Goal: Task Accomplishment & Management: Use online tool/utility

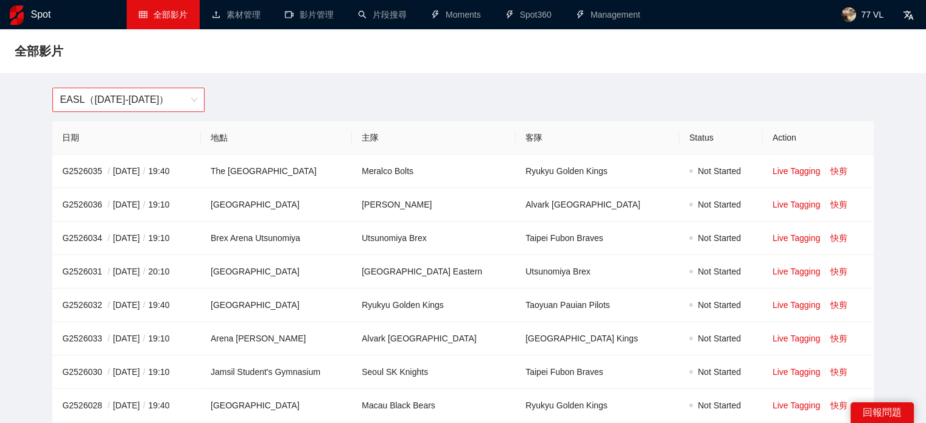
click at [132, 97] on span "EASL（2025-2026）" at bounding box center [129, 99] width 138 height 23
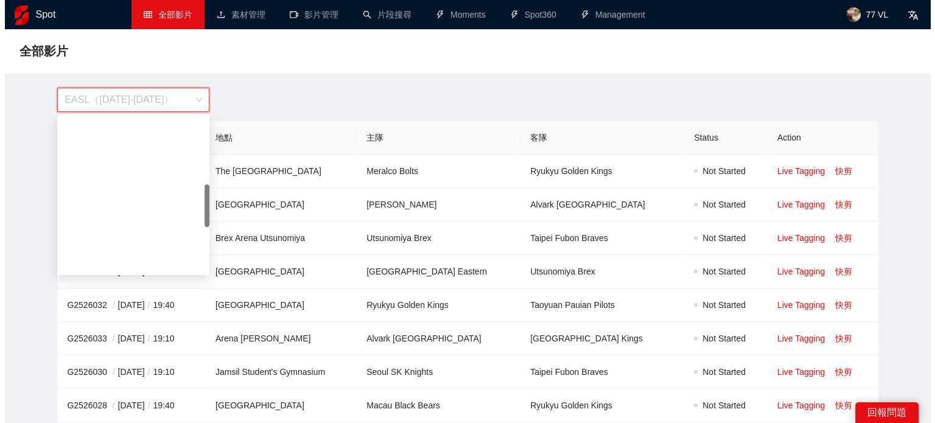
scroll to position [244, 0]
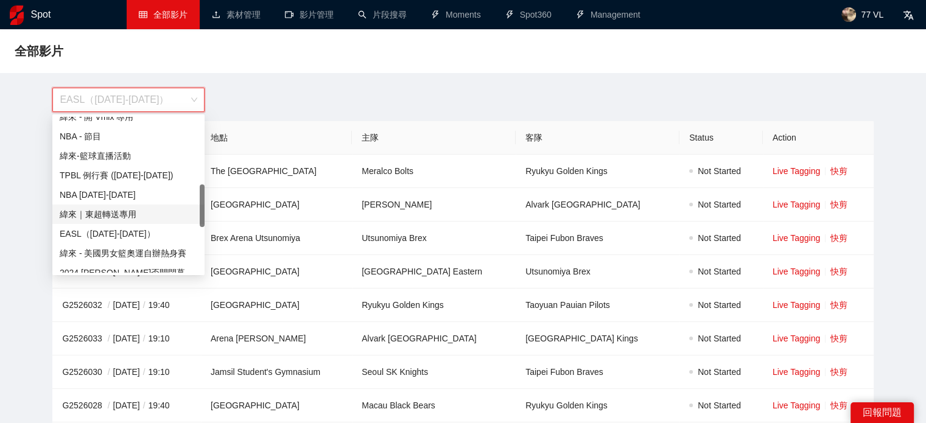
click at [132, 212] on div "緯來｜東超轉送專用" at bounding box center [129, 214] width 138 height 13
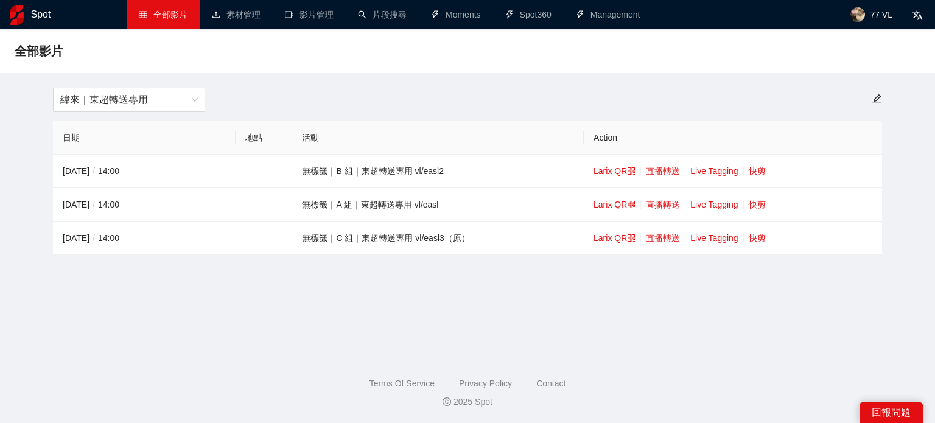
click at [400, 310] on main "全部影片 緯來｜東超轉送專用 日期 地點 活動 Action 2025-10-07 / 14:00 無標籤｜B 組｜東超轉送專用 vl/easl2 Larix…" at bounding box center [468, 188] width 906 height 289
click at [459, 143] on th "活動" at bounding box center [438, 137] width 292 height 33
click at [198, 306] on main "全部影片 緯來｜東超轉送專用 日期 地點 活動 Action 2025-10-07 / 14:00 無標籤｜B 組｜東超轉送專用 vl/easl2 Larix…" at bounding box center [468, 188] width 906 height 289
click at [668, 170] on link "直播轉送" at bounding box center [663, 171] width 34 height 10
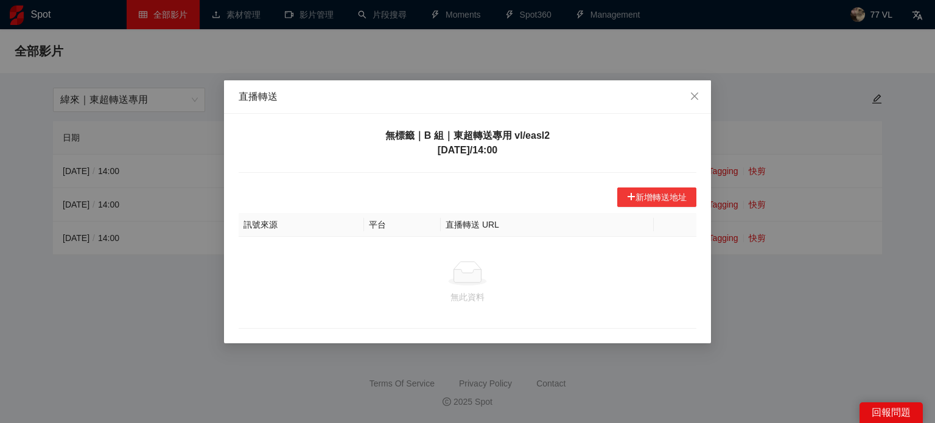
click at [658, 194] on button "新增轉送地址" at bounding box center [656, 197] width 79 height 19
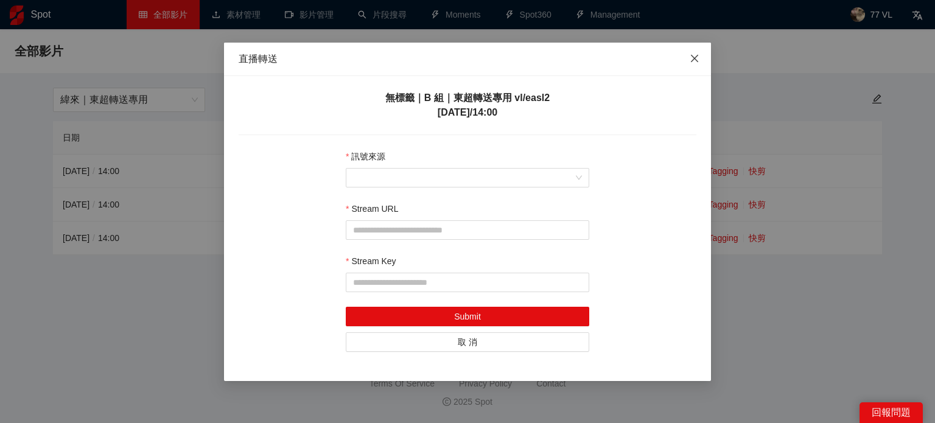
click at [685, 58] on span "Close" at bounding box center [694, 59] width 33 height 33
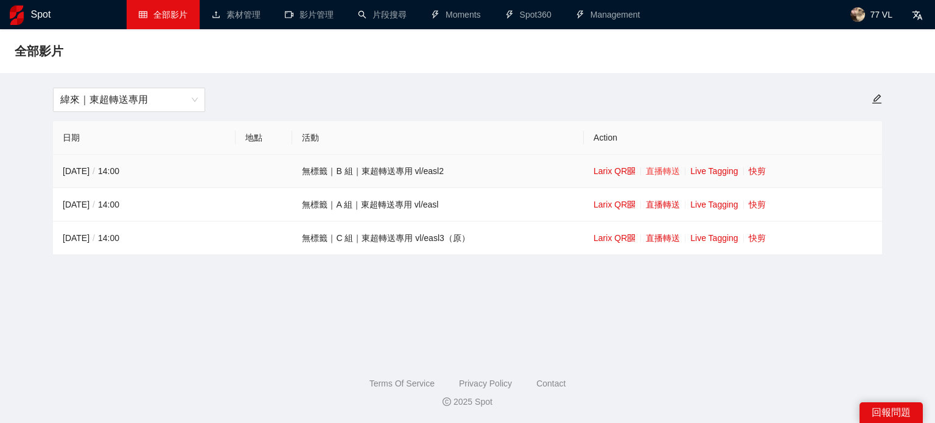
click at [665, 172] on link "直播轉送" at bounding box center [663, 171] width 34 height 10
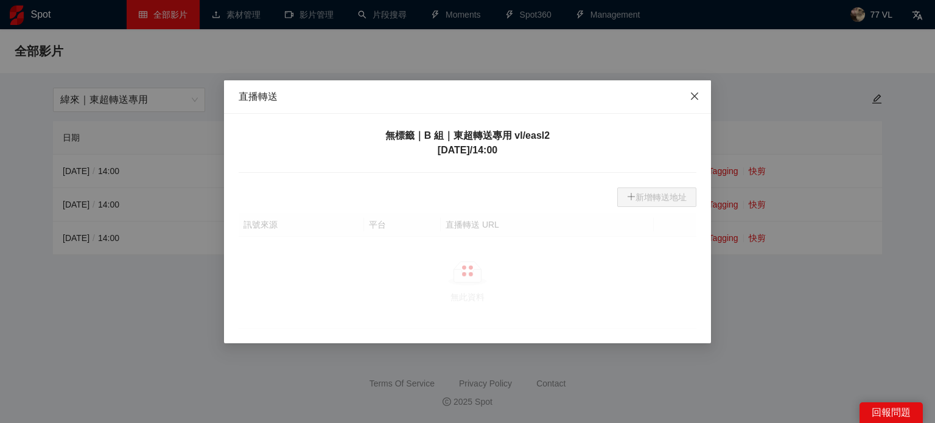
click at [694, 94] on icon "close" at bounding box center [695, 96] width 10 height 10
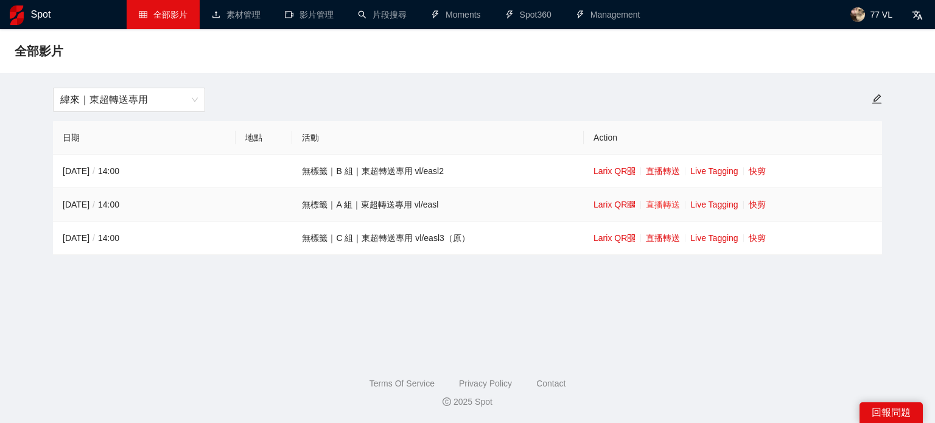
click at [660, 202] on link "直播轉送" at bounding box center [663, 205] width 34 height 10
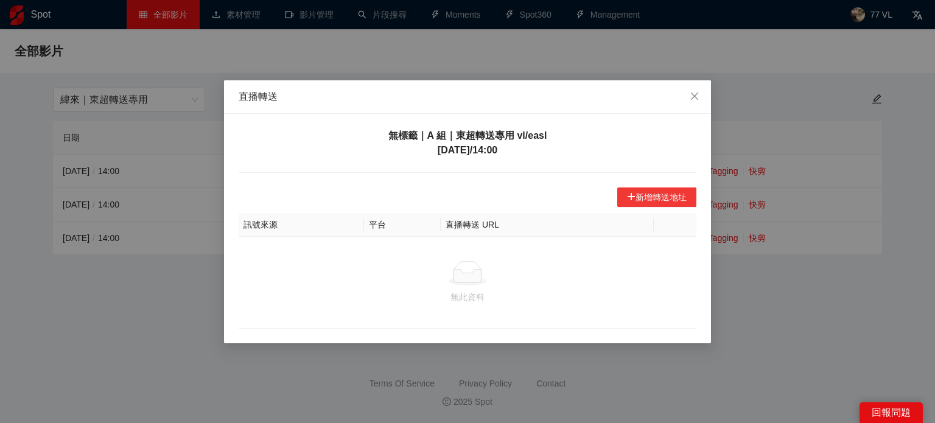
click at [646, 197] on button "新增轉送地址" at bounding box center [656, 197] width 79 height 19
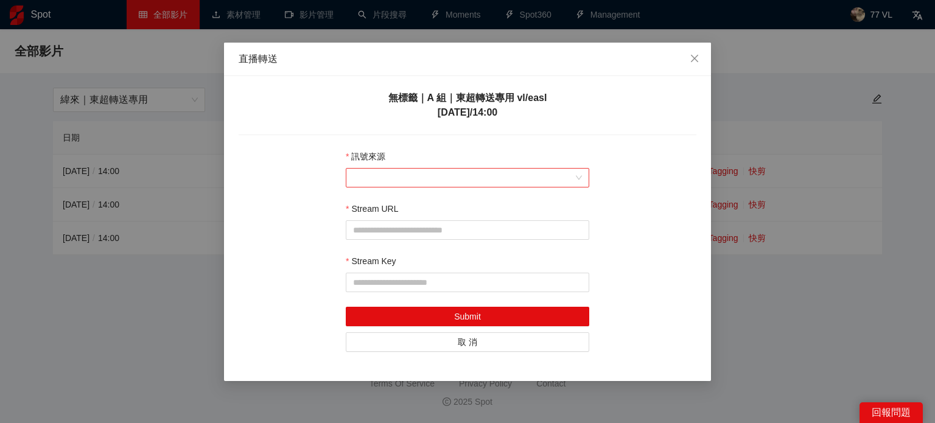
click at [546, 179] on input "訊號來源" at bounding box center [463, 178] width 220 height 18
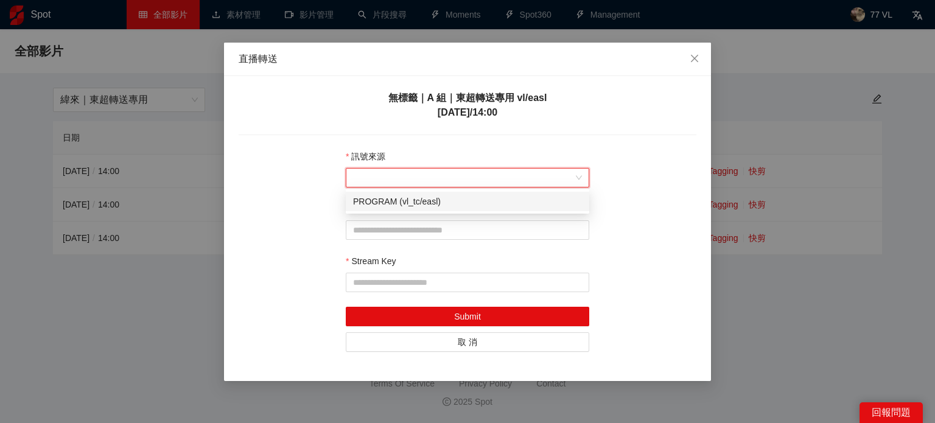
click at [514, 197] on div "PROGRAM (vl_tc/easl)" at bounding box center [467, 201] width 229 height 13
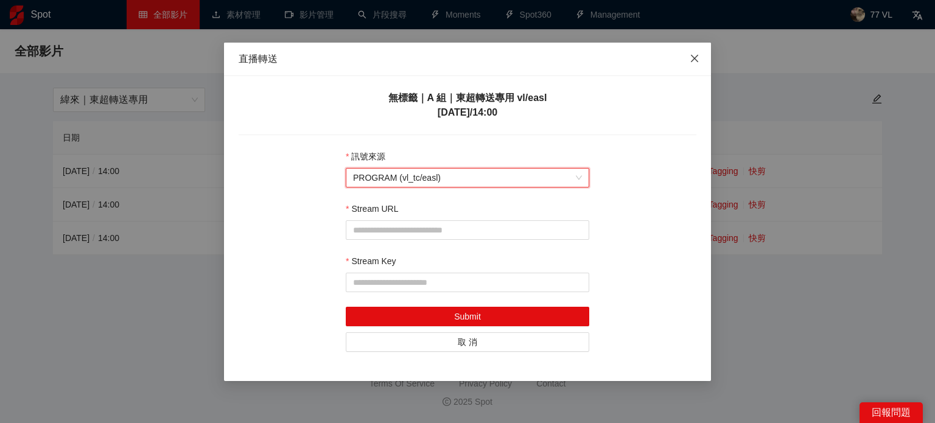
click at [696, 47] on span "Close" at bounding box center [694, 59] width 33 height 33
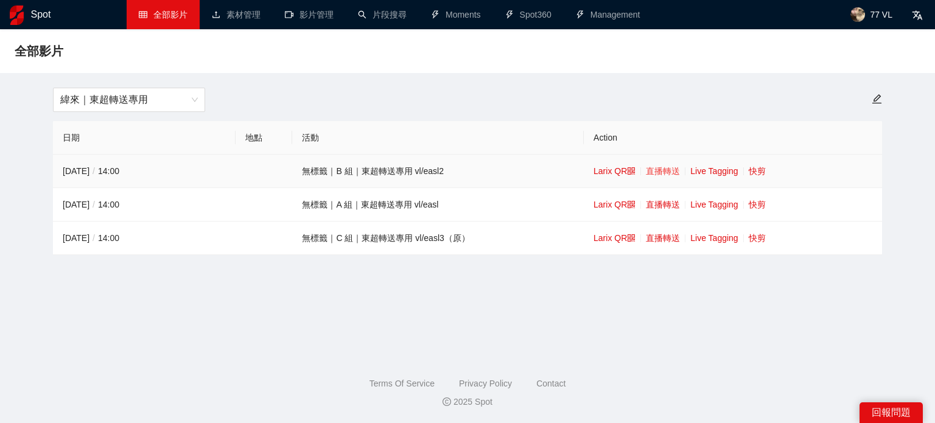
click at [674, 170] on link "直播轉送" at bounding box center [663, 171] width 34 height 10
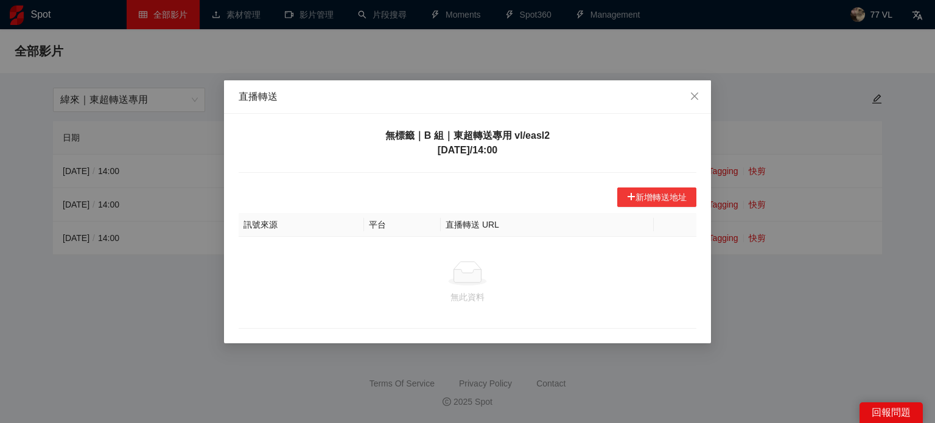
click at [651, 197] on button "新增轉送地址" at bounding box center [656, 197] width 79 height 19
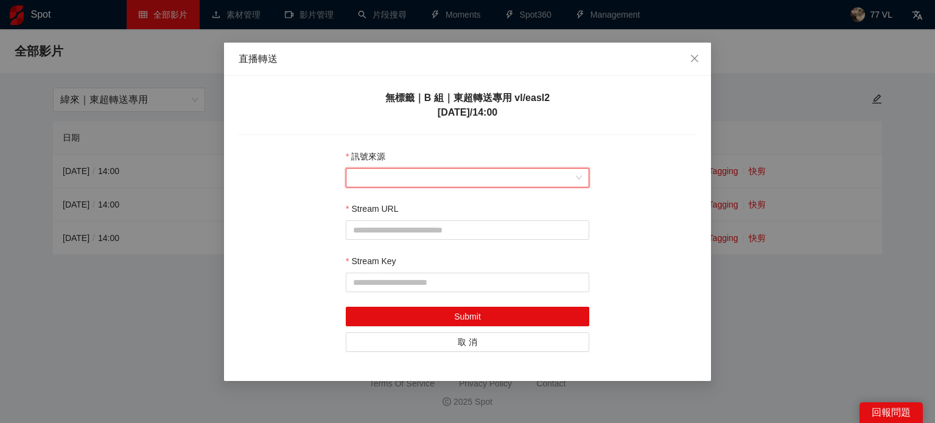
click at [468, 182] on input "訊號來源" at bounding box center [463, 178] width 220 height 18
drag, startPoint x: 500, startPoint y: 150, endPoint x: 638, endPoint y: 70, distance: 159.9
click at [502, 150] on div "訊號來源" at bounding box center [468, 159] width 244 height 18
click at [698, 58] on icon "close" at bounding box center [695, 59] width 10 height 10
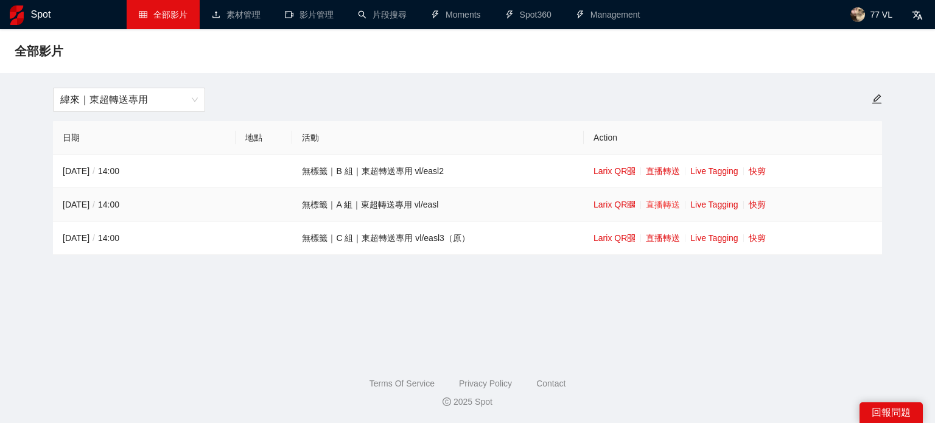
click at [667, 206] on link "直播轉送" at bounding box center [663, 205] width 34 height 10
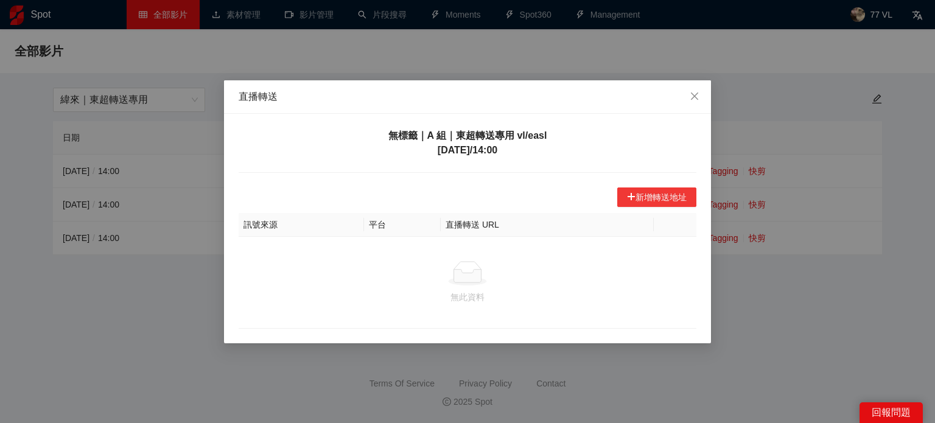
click at [652, 200] on button "新增轉送地址" at bounding box center [656, 197] width 79 height 19
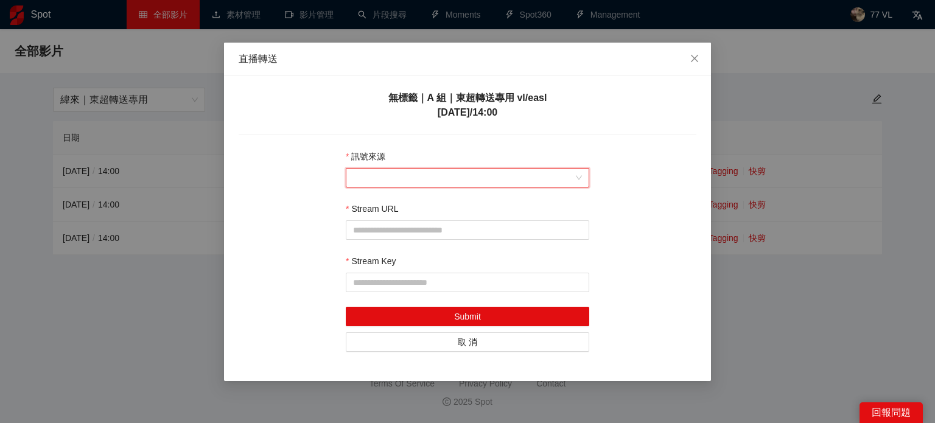
click at [460, 180] on input "訊號來源" at bounding box center [463, 178] width 220 height 18
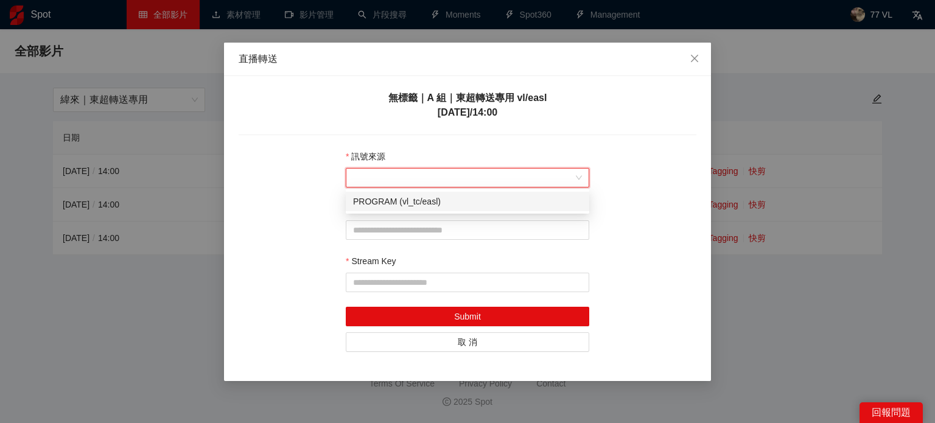
click at [388, 203] on div "PROGRAM (vl_tc/easl)" at bounding box center [467, 201] width 229 height 13
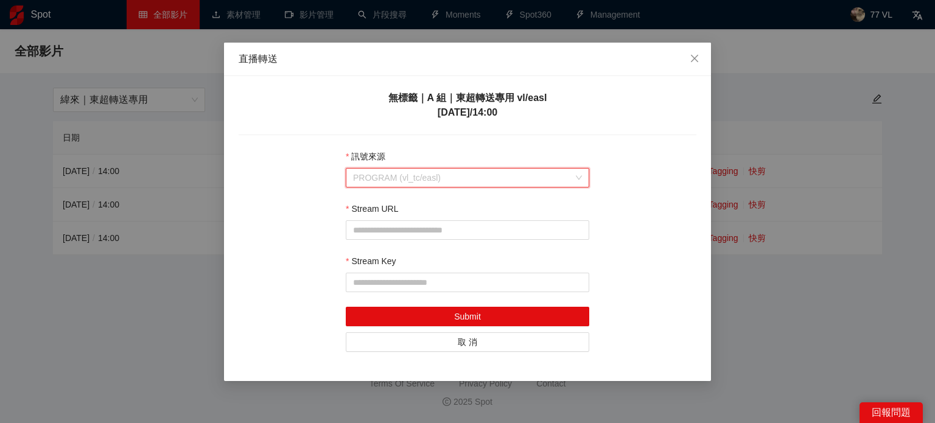
click at [407, 177] on span "PROGRAM (vl_tc/easl)" at bounding box center [467, 178] width 229 height 18
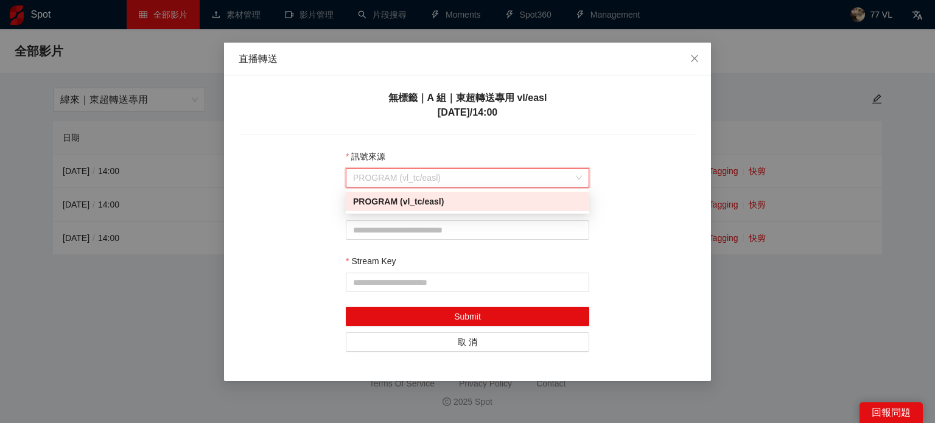
click at [392, 201] on div "PROGRAM (vl_tc/easl)" at bounding box center [467, 201] width 229 height 13
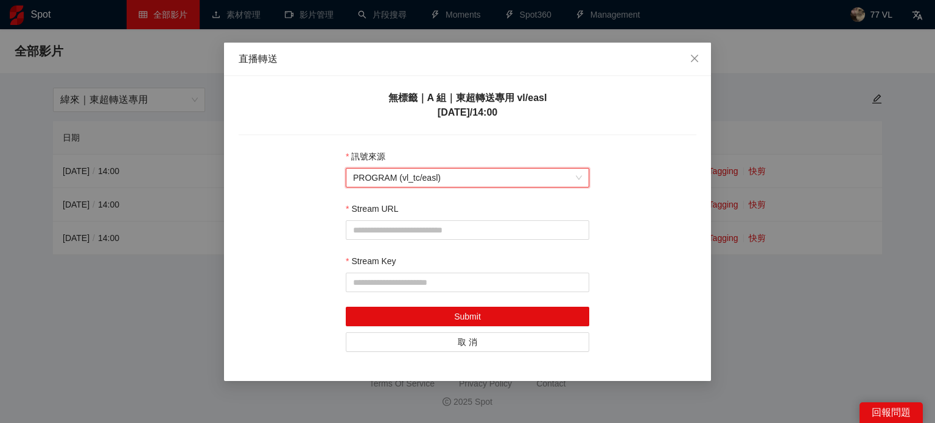
click at [449, 120] on div "無標籤｜A 組｜東超轉送專用 vl/easl 2025-10-07 / 14:00 新增轉送地址 訊號來源 平台 直播轉送 URL 無此資料 訊號來源 PRO…" at bounding box center [467, 228] width 487 height 305
click at [471, 345] on button "取消" at bounding box center [468, 341] width 244 height 19
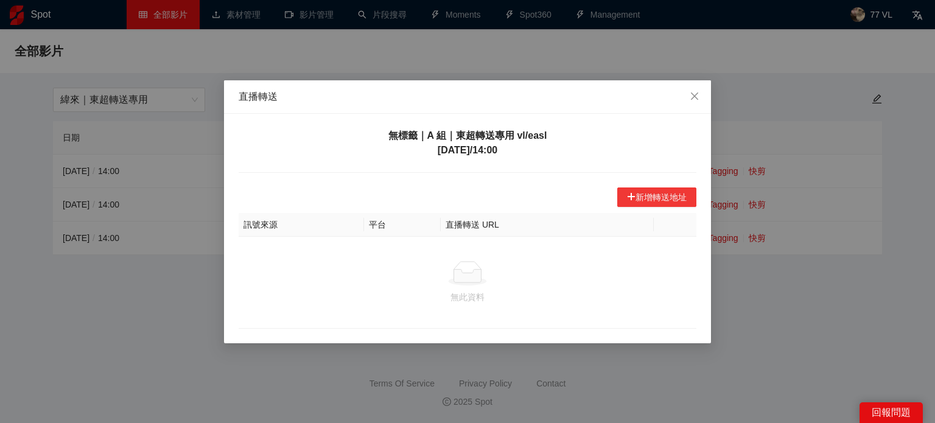
click at [683, 192] on button "新增轉送地址" at bounding box center [656, 197] width 79 height 19
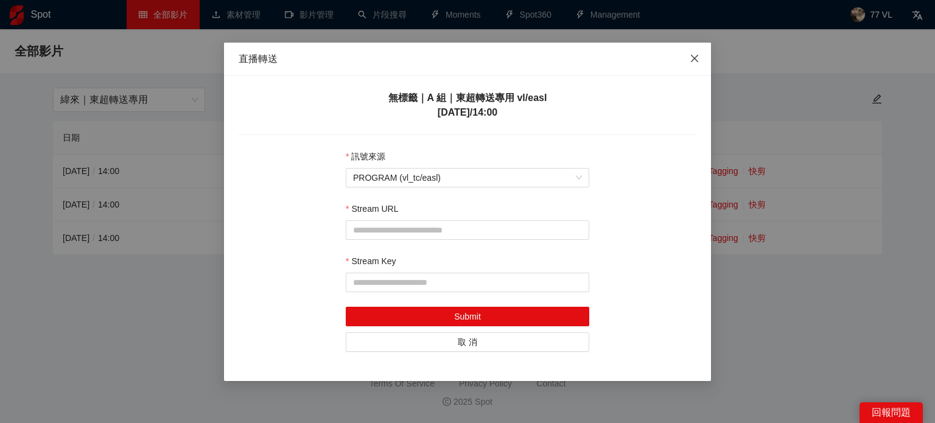
drag, startPoint x: 692, startPoint y: 51, endPoint x: 685, endPoint y: 116, distance: 66.1
click at [692, 51] on span "Close" at bounding box center [694, 59] width 33 height 33
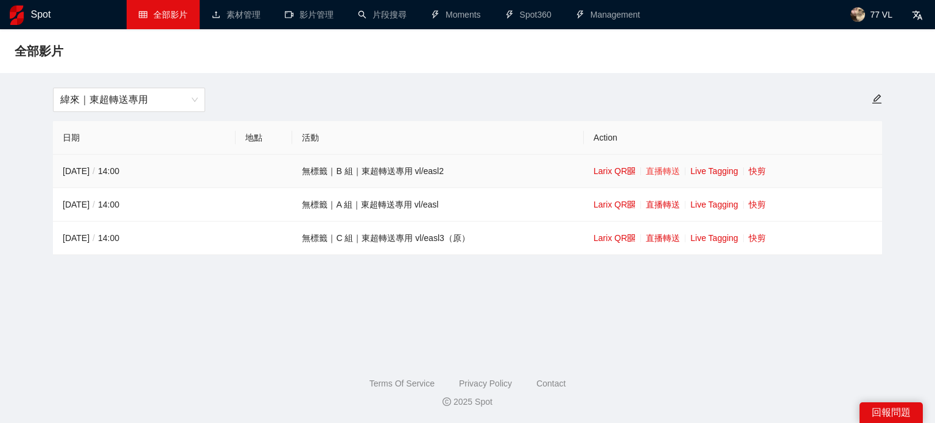
click at [670, 169] on link "直播轉送" at bounding box center [663, 171] width 34 height 10
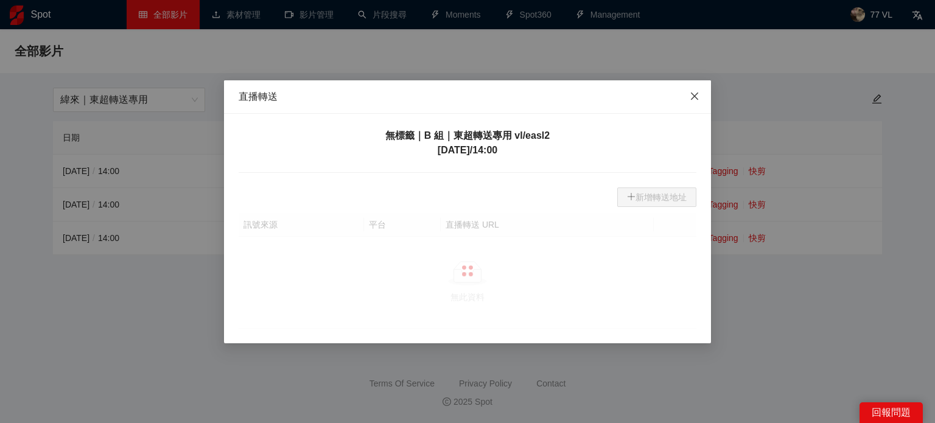
click at [691, 91] on span "Close" at bounding box center [694, 96] width 33 height 33
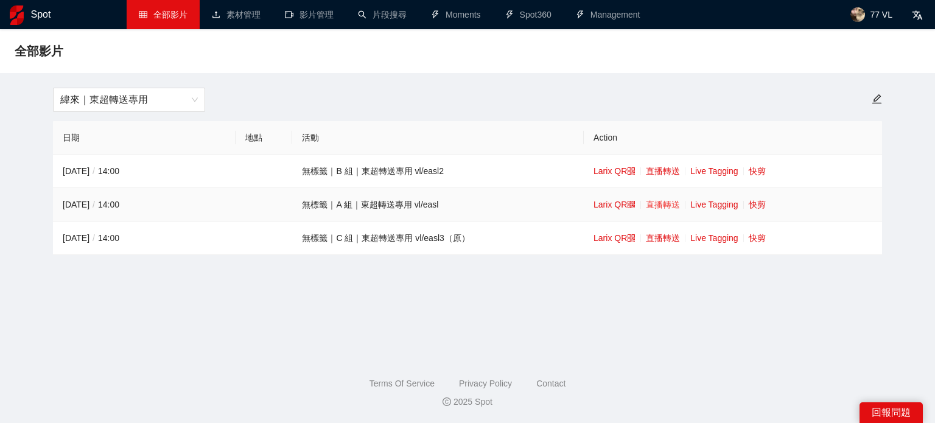
click at [651, 203] on link "直播轉送" at bounding box center [663, 205] width 34 height 10
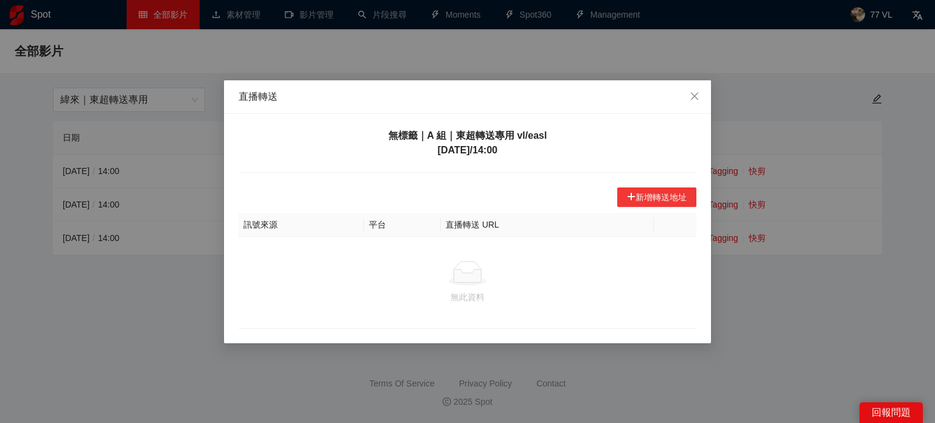
click at [631, 194] on icon "plus" at bounding box center [631, 197] width 1 height 7
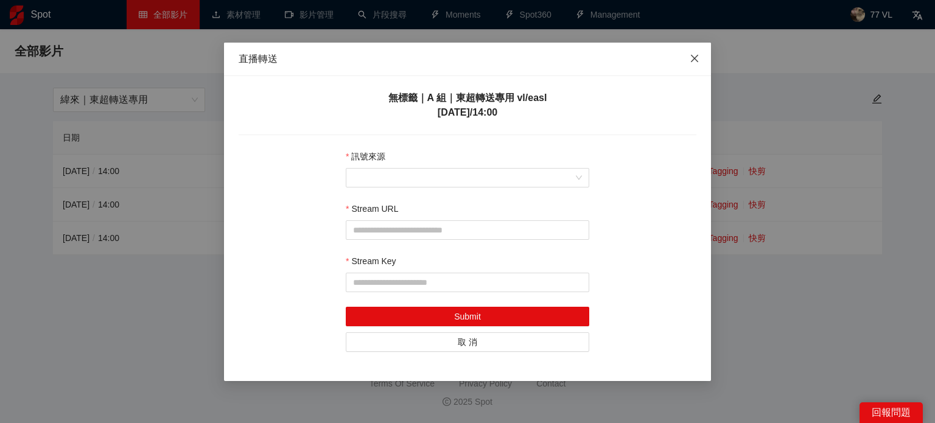
click at [685, 55] on span "Close" at bounding box center [694, 59] width 33 height 33
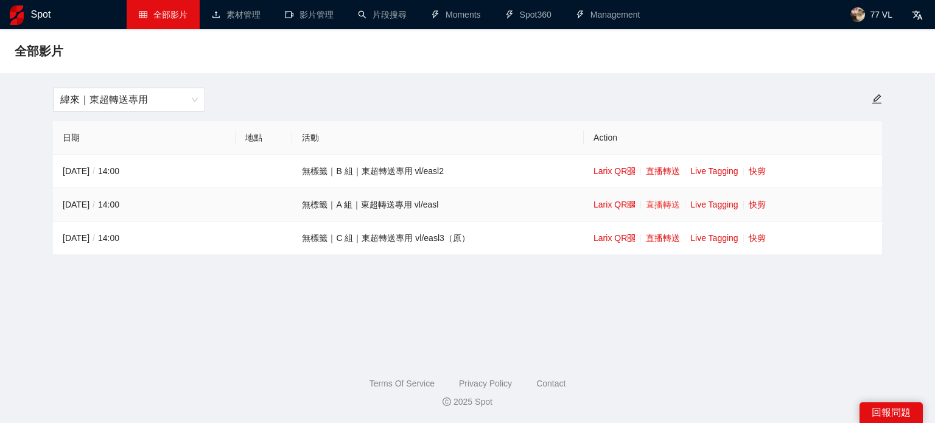
click at [665, 205] on link "直播轉送" at bounding box center [663, 205] width 34 height 10
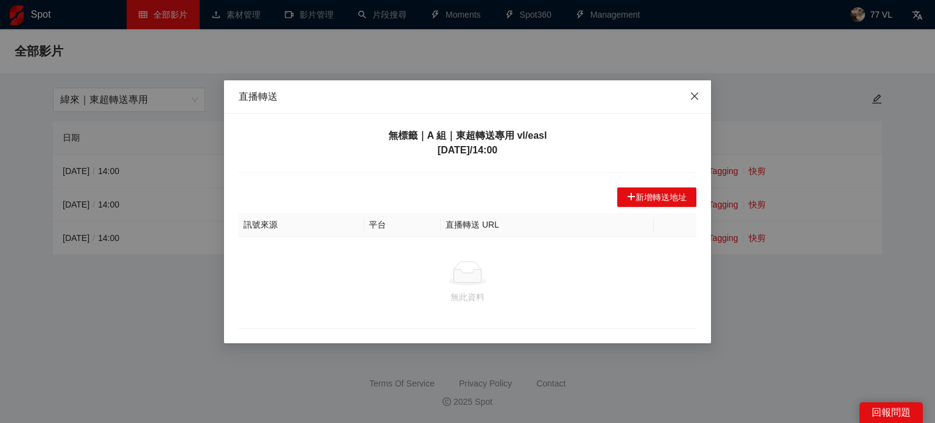
click at [695, 93] on icon "close" at bounding box center [695, 96] width 10 height 10
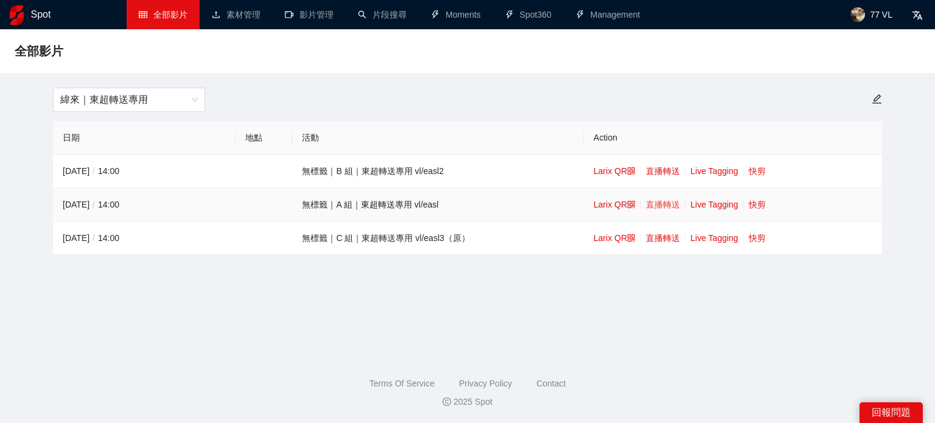
click at [668, 209] on link "直播轉送" at bounding box center [663, 205] width 34 height 10
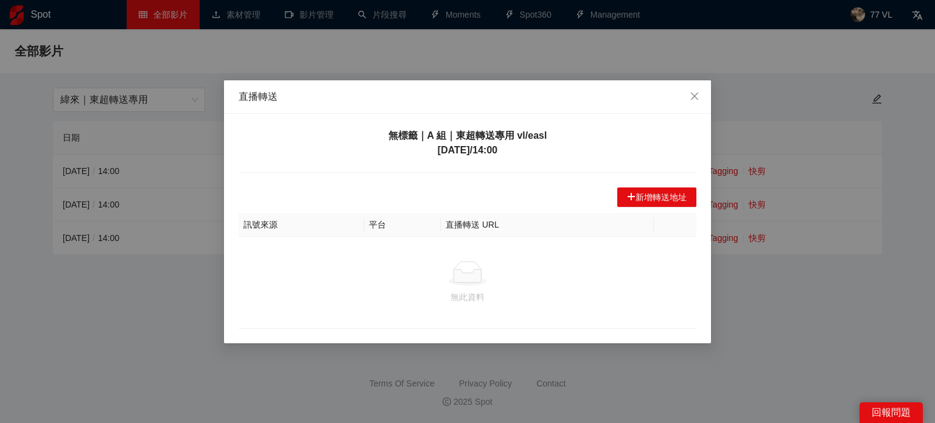
click at [550, 104] on div "直播轉送" at bounding box center [467, 96] width 487 height 33
click at [633, 191] on button "新增轉送地址" at bounding box center [656, 197] width 79 height 19
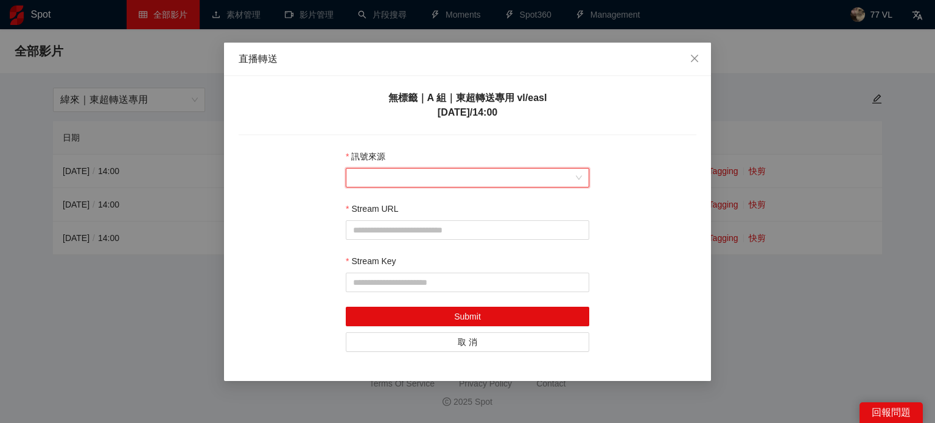
click at [439, 177] on input "訊號來源" at bounding box center [463, 178] width 220 height 18
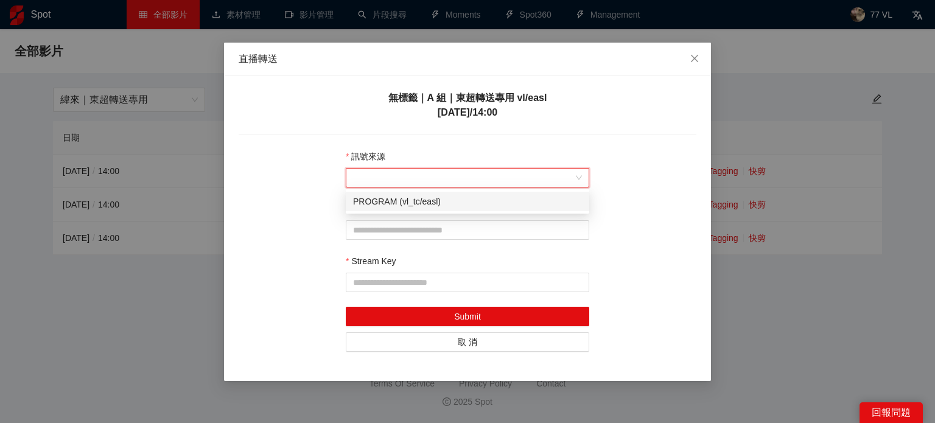
click at [424, 203] on div "PROGRAM (vl_tc/easl)" at bounding box center [467, 201] width 229 height 13
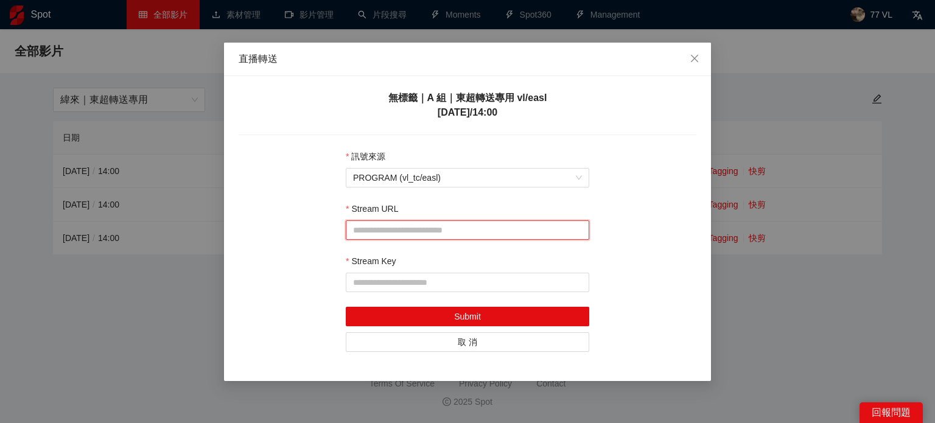
click at [455, 230] on input "Stream URL" at bounding box center [460, 229] width 214 height 13
paste input "**********"
type input "**********"
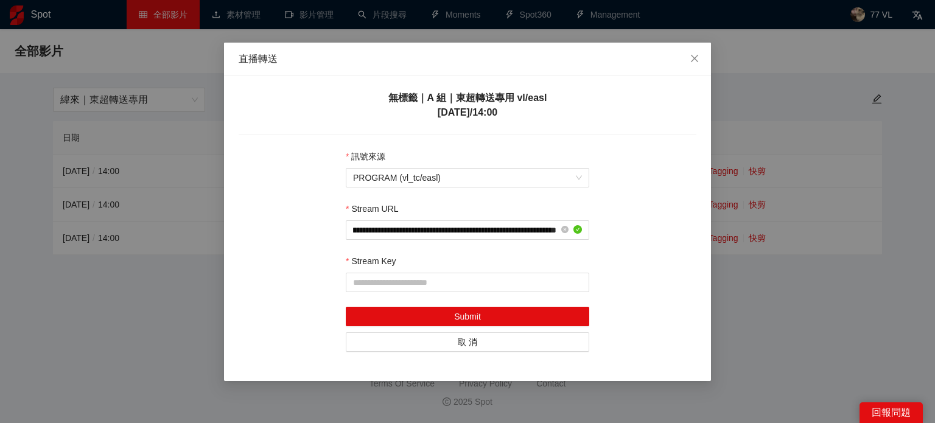
scroll to position [0, 0]
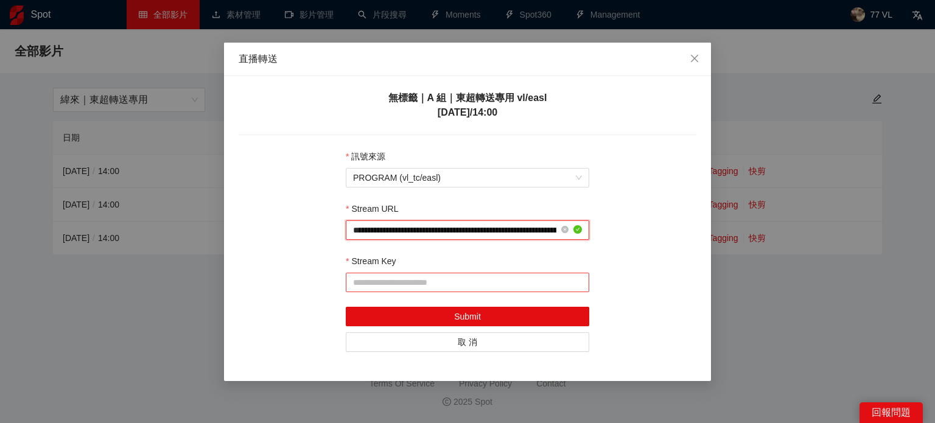
click at [454, 275] on span at bounding box center [468, 282] width 244 height 19
click at [456, 283] on input "Stream Key" at bounding box center [460, 282] width 214 height 13
paste input "**********"
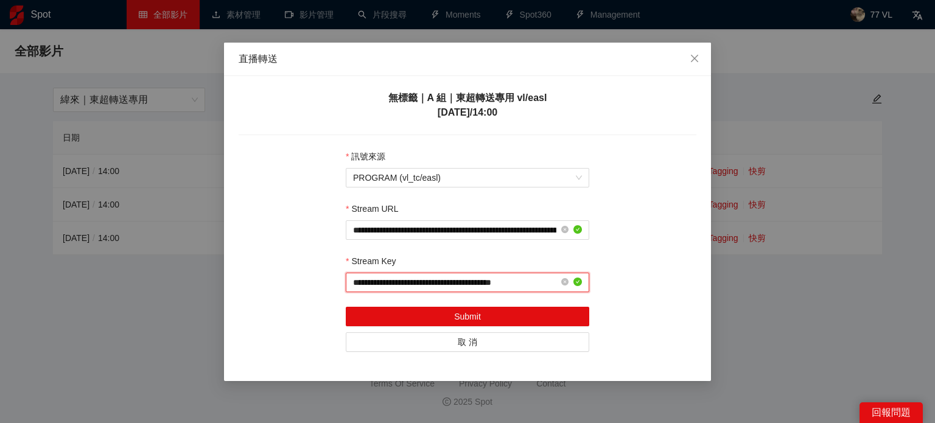
type input "**********"
click at [608, 285] on div "**********" at bounding box center [468, 251] width 458 height 202
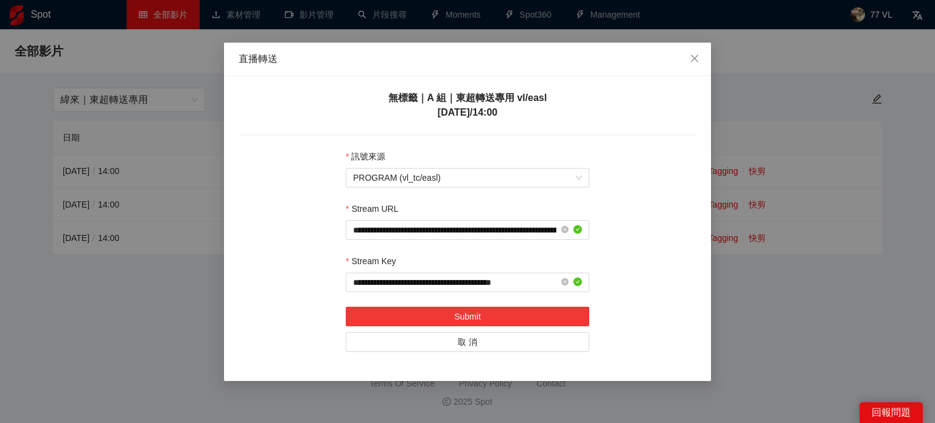
click at [523, 320] on button "Submit" at bounding box center [468, 316] width 244 height 19
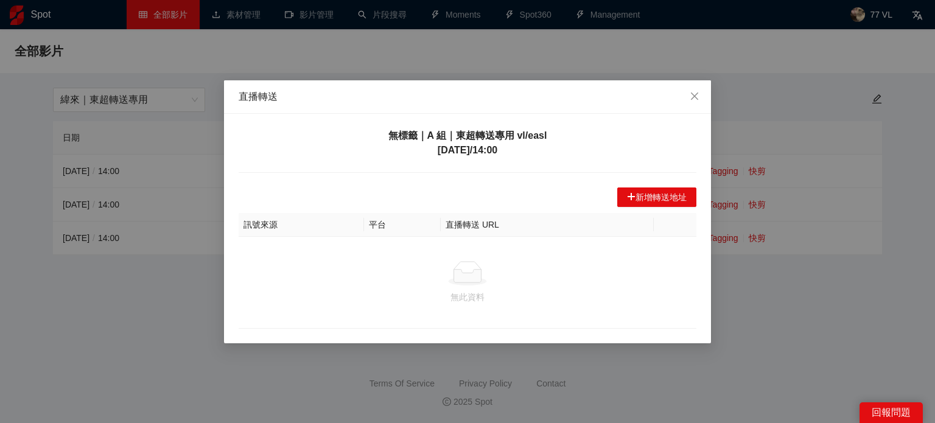
click at [555, 136] on h5 "無標籤｜A 組｜東超轉送專用 vl/easl 2025-10-07 / 14:00" at bounding box center [468, 142] width 458 height 29
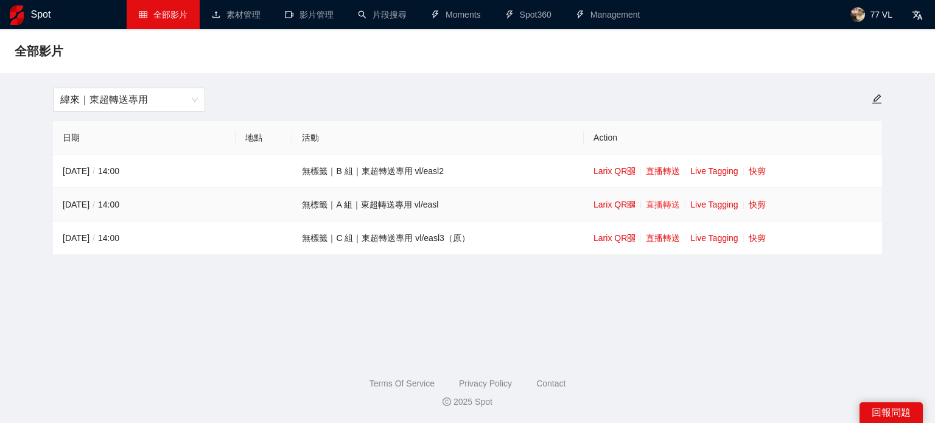
click at [667, 205] on link "直播轉送" at bounding box center [663, 205] width 34 height 10
click at [667, 200] on link "直播轉送" at bounding box center [663, 205] width 34 height 10
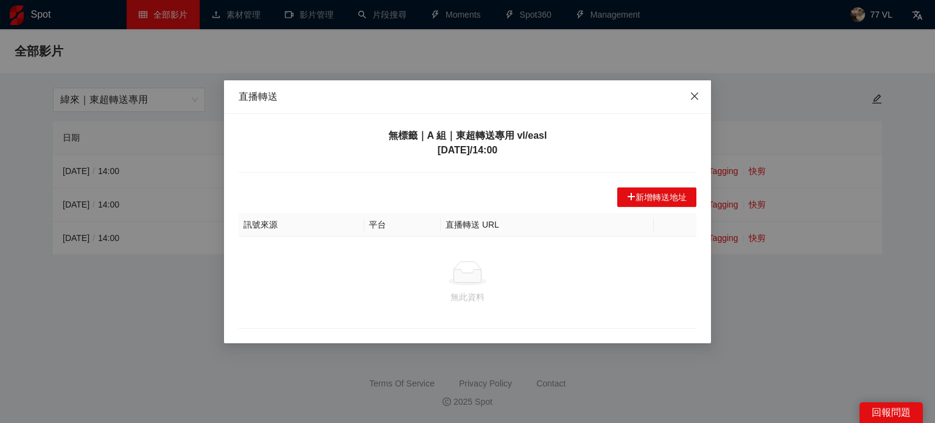
click at [700, 98] on span "Close" at bounding box center [694, 96] width 33 height 33
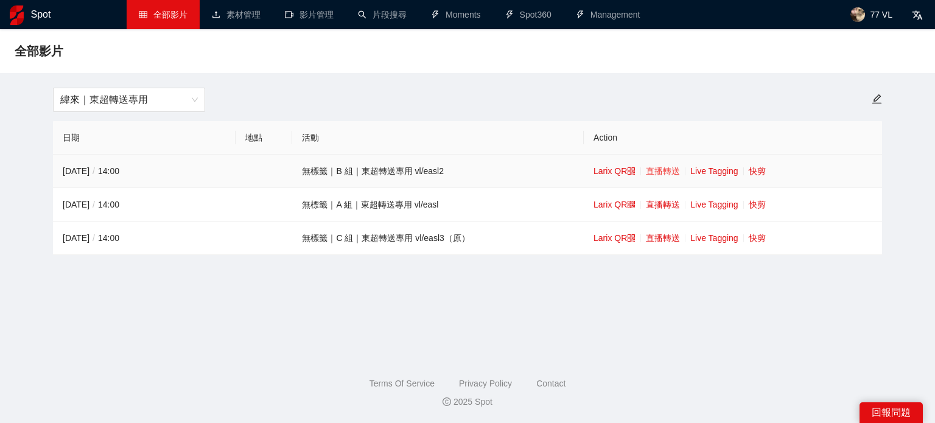
click at [667, 171] on link "直播轉送" at bounding box center [663, 171] width 34 height 10
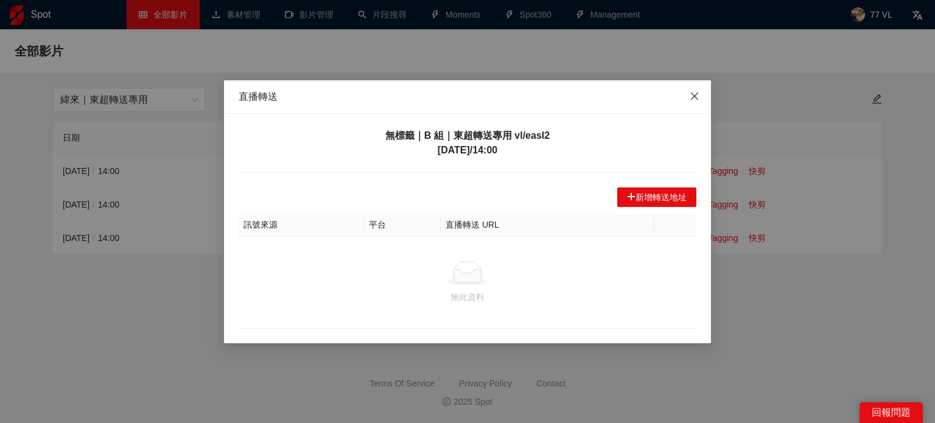
click at [688, 97] on span "Close" at bounding box center [694, 96] width 33 height 33
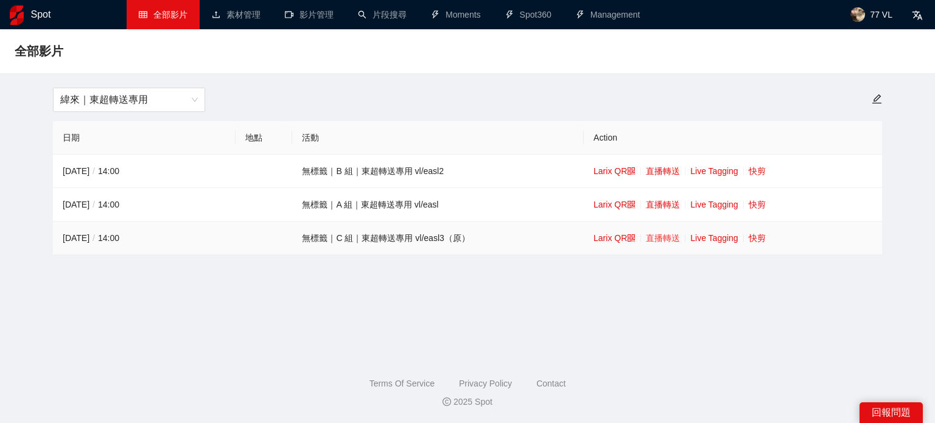
click at [665, 238] on link "直播轉送" at bounding box center [663, 238] width 34 height 10
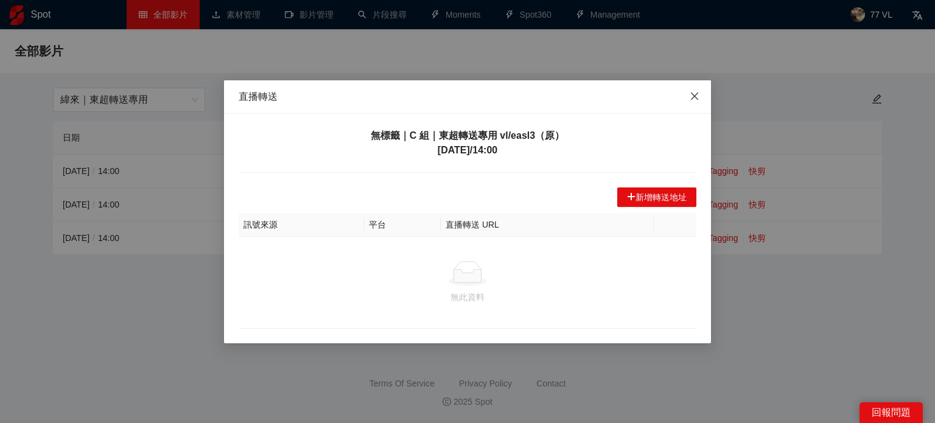
click at [695, 100] on icon "close" at bounding box center [695, 96] width 10 height 10
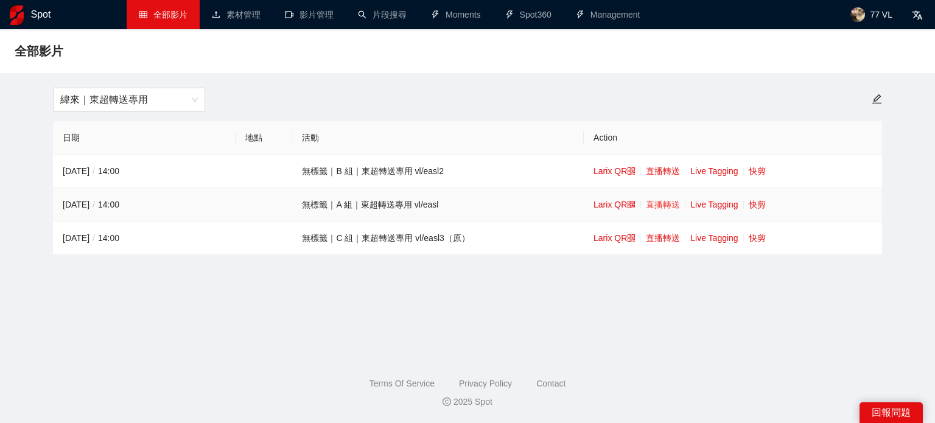
click at [670, 201] on link "直播轉送" at bounding box center [663, 205] width 34 height 10
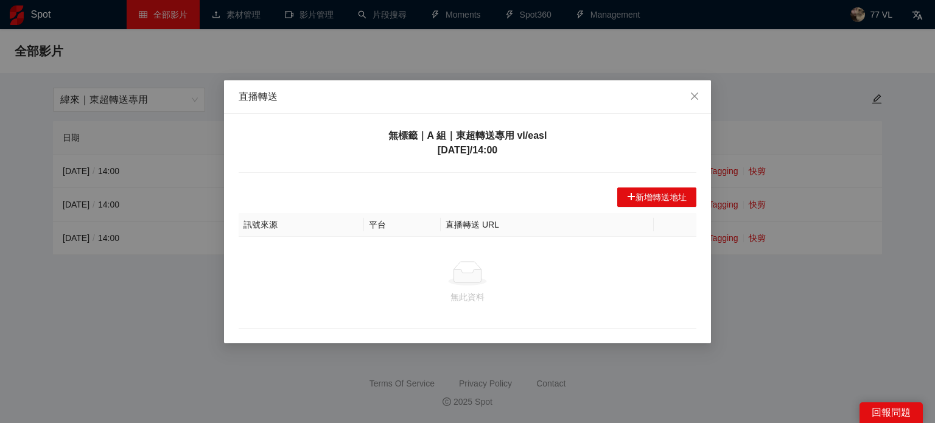
click at [552, 166] on div "無標籤｜A 組｜東超轉送專用 vl/easl 2025-10-07 / 14:00 新增轉送地址 訊號來源 平台 直播轉送 URL 無此資料" at bounding box center [467, 229] width 487 height 230
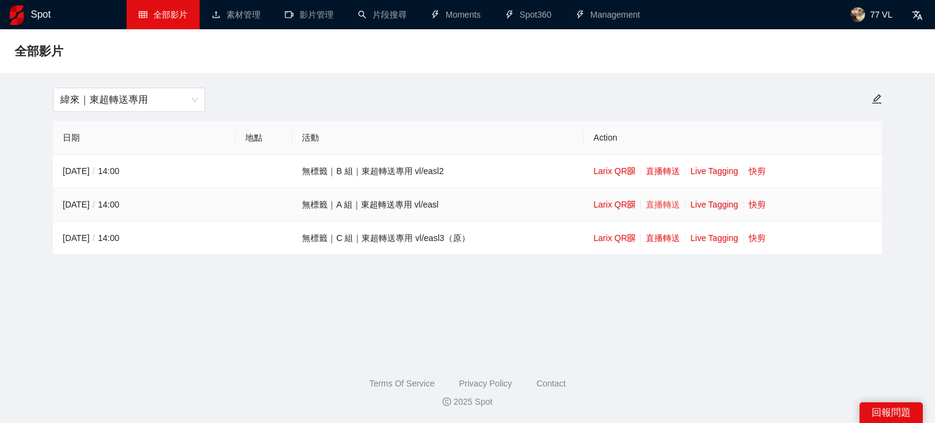
click at [670, 204] on link "直播轉送" at bounding box center [663, 205] width 34 height 10
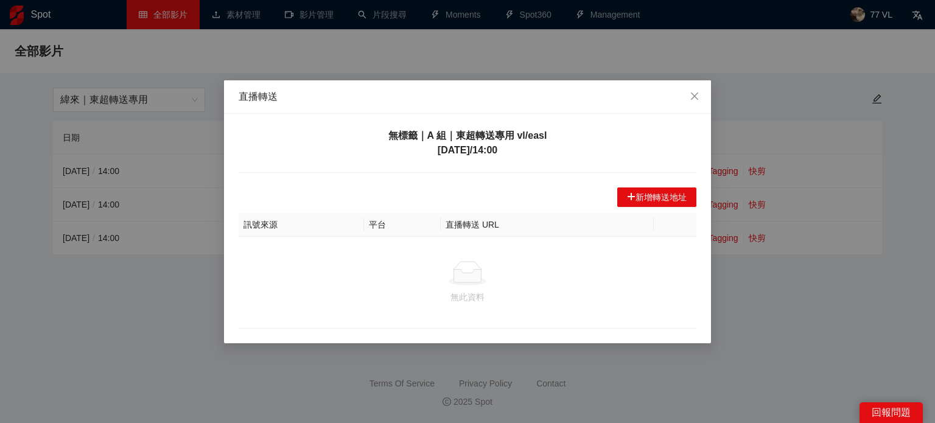
click at [344, 290] on div "無此資料" at bounding box center [468, 296] width 448 height 13
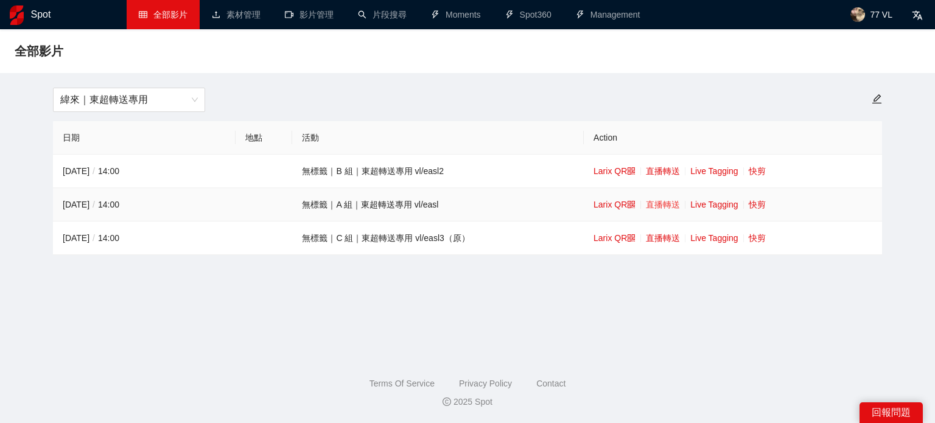
click at [658, 209] on link "直播轉送" at bounding box center [663, 205] width 34 height 10
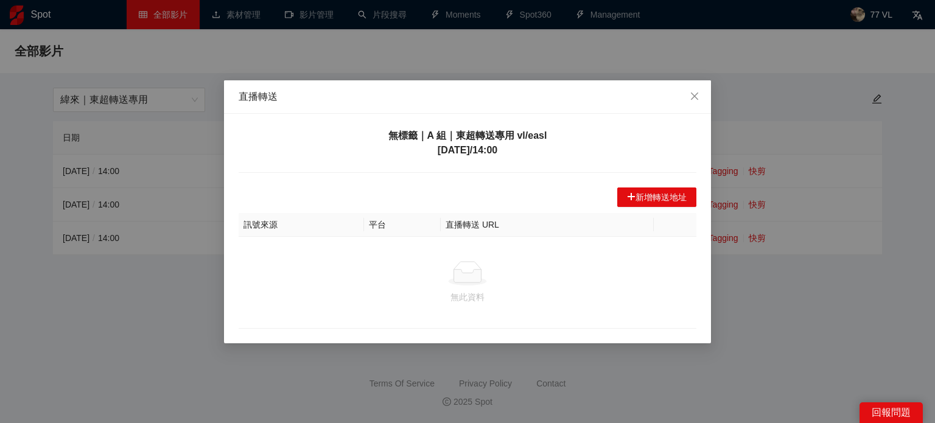
click at [319, 97] on div "直播轉送" at bounding box center [468, 96] width 458 height 13
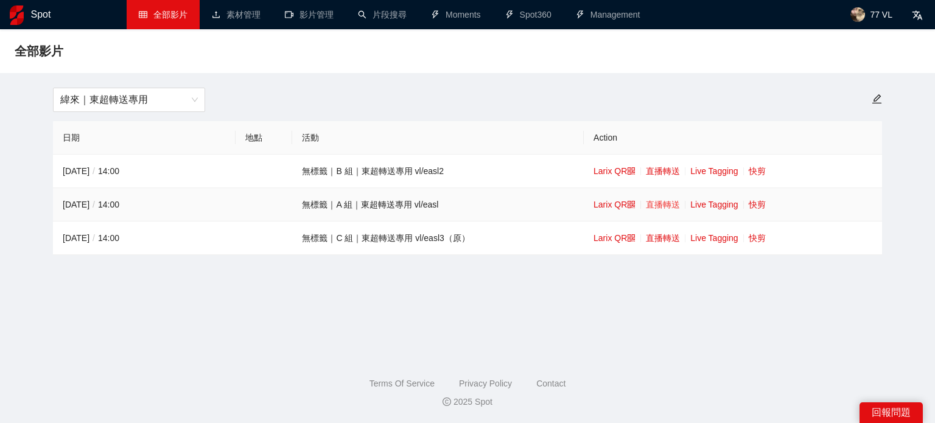
click at [665, 206] on link "直播轉送" at bounding box center [663, 205] width 34 height 10
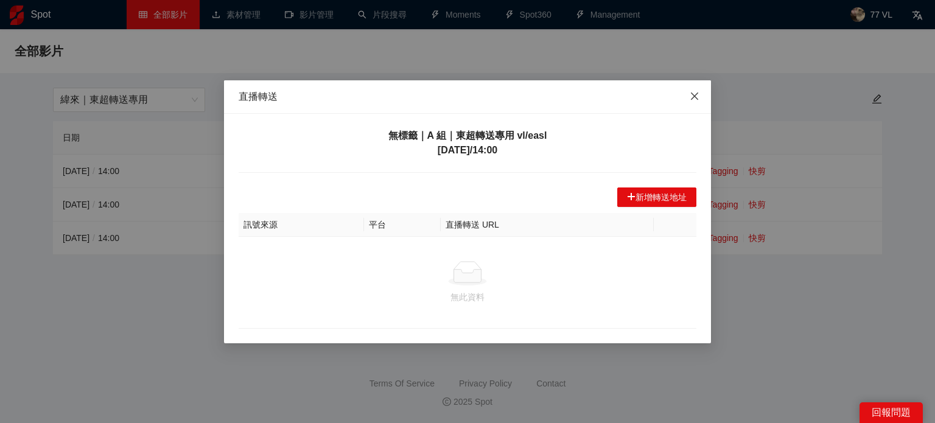
click at [689, 92] on span "Close" at bounding box center [694, 96] width 33 height 33
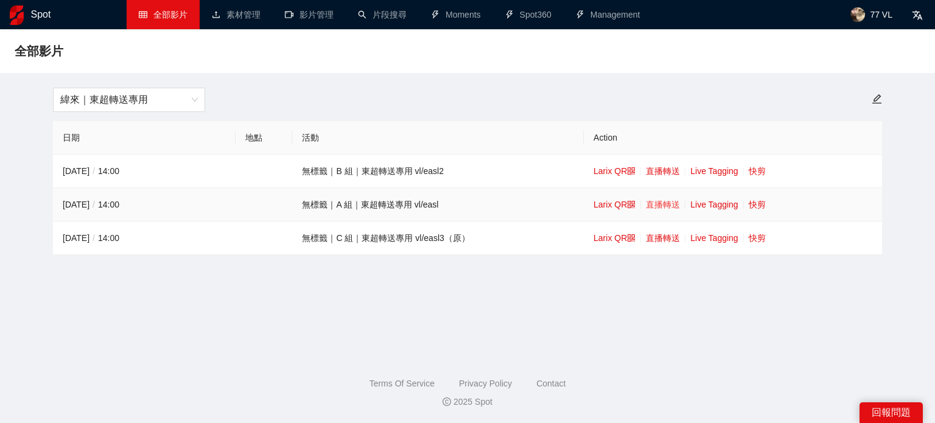
click at [665, 200] on link "直播轉送" at bounding box center [663, 205] width 34 height 10
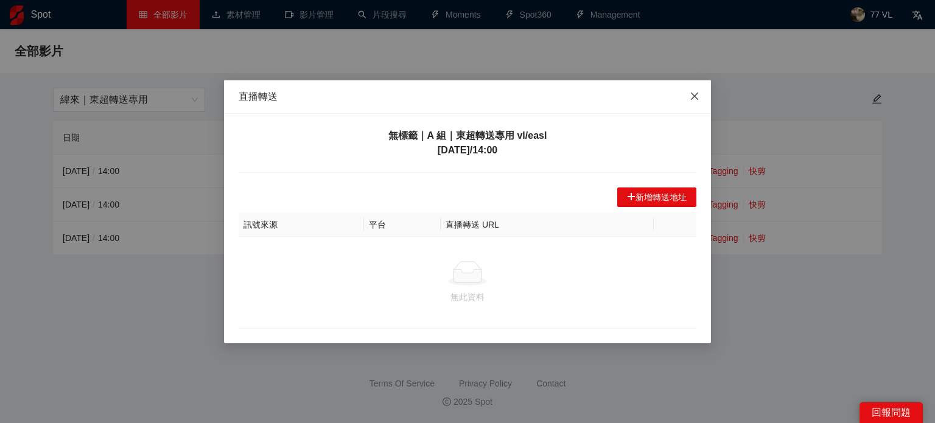
click at [697, 95] on icon "close" at bounding box center [694, 95] width 7 height 7
